Goal: Task Accomplishment & Management: Manage account settings

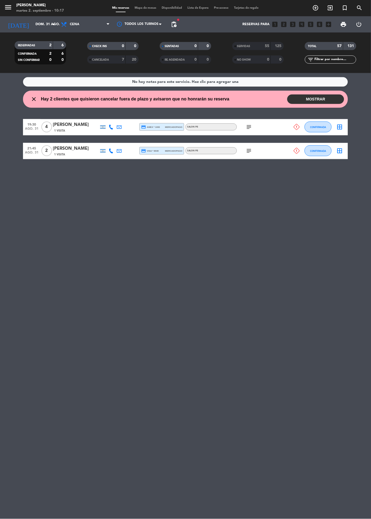
click at [53, 22] on icon "arrow_drop_down" at bounding box center [53, 24] width 6 height 6
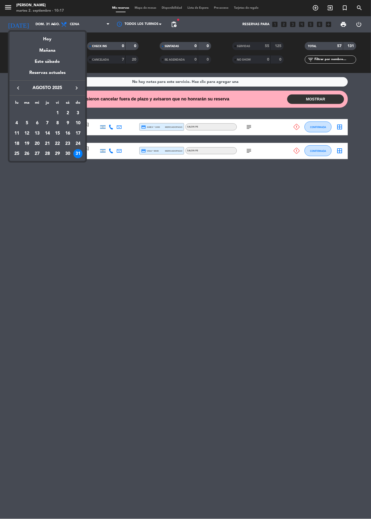
click at [77, 86] on icon "keyboard_arrow_right" at bounding box center [76, 88] width 6 height 6
click at [27, 123] on div "2" at bounding box center [26, 123] width 9 height 9
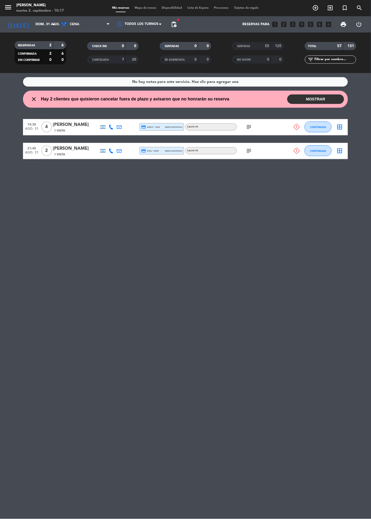
type input "[DATE] sep."
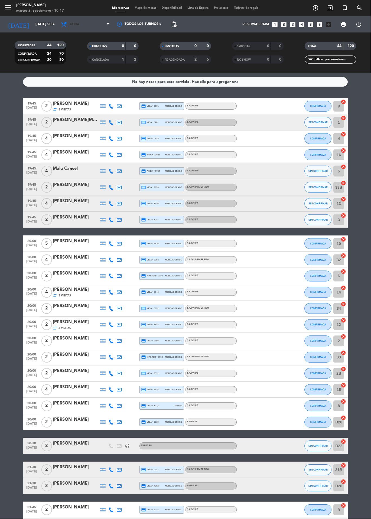
click at [87, 23] on span "Cena" at bounding box center [85, 24] width 54 height 12
click at [74, 49] on div "menu [PERSON_NAME] 2. septiembre - 10:17 Mis reservas Mapa de mesas Disponibili…" at bounding box center [185, 36] width 371 height 73
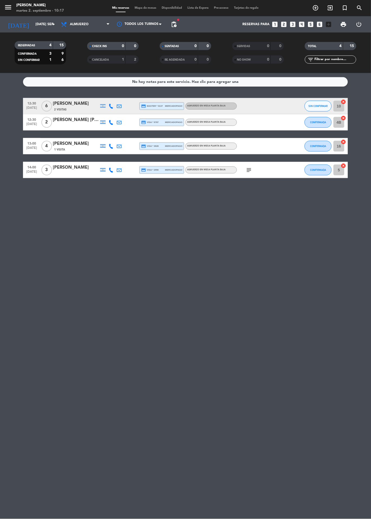
click at [253, 105] on div at bounding box center [261, 106] width 49 height 16
click at [140, 7] on span "Mapa de mesas" at bounding box center [145, 7] width 27 height 3
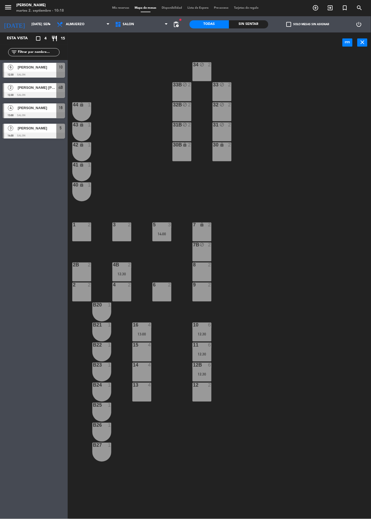
click at [205, 334] on div "12:30" at bounding box center [202, 334] width 19 height 4
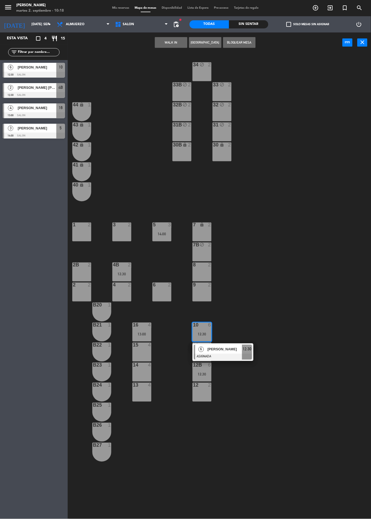
click at [303, 399] on div "34 block 2 33B block 2 33 block 2 44 lock 1 32B block 2 32 block 2 43 lock 1 31…" at bounding box center [220, 286] width 299 height 466
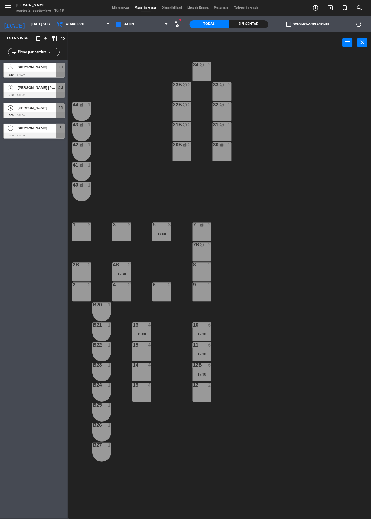
click at [209, 344] on div "6" at bounding box center [209, 345] width 3 height 5
click at [50, 444] on div "Esta vista crop_square 4 restaurant 15 filter_list 6 [PERSON_NAME] 12:30 SALON …" at bounding box center [34, 275] width 68 height 487
click at [0, 464] on div "Esta vista crop_square 4 restaurant 15 filter_list 6 [PERSON_NAME] 12:30 SALON …" at bounding box center [34, 275] width 68 height 487
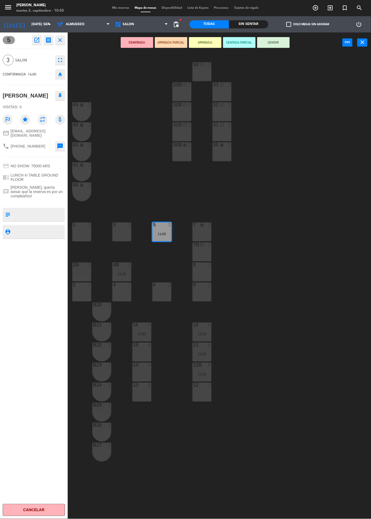
click at [277, 380] on div "34 block 2 33B block 2 33 block 2 44 lock 1 32B block 2 32 block 2 43 lock 1 31…" at bounding box center [220, 286] width 299 height 466
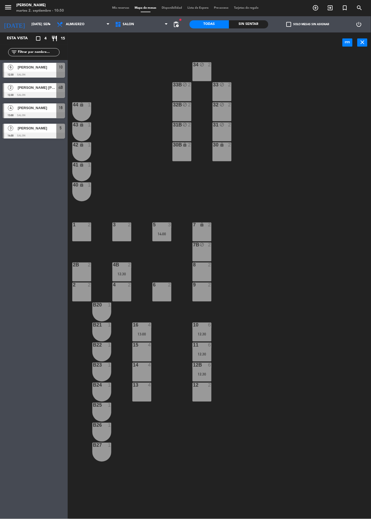
click at [118, 8] on span "Mis reservas" at bounding box center [121, 7] width 22 height 3
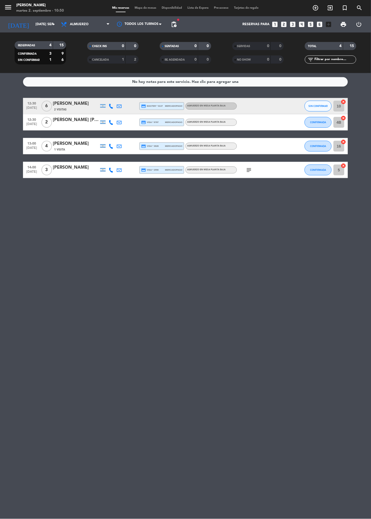
click at [265, 172] on div "subject" at bounding box center [261, 170] width 49 height 16
click at [249, 172] on icon "subject" at bounding box center [249, 170] width 6 height 6
click at [304, 272] on div "No hay notas para este servicio. Haz clic para agregar una 12:30 [DATE] 6 [PERS…" at bounding box center [185, 296] width 371 height 446
click at [201, 216] on div "No hay notas para este servicio. Haz clic para agregar una 12:30 [DATE] 6 [PERS…" at bounding box center [185, 296] width 371 height 446
